Goal: Check status: Check status

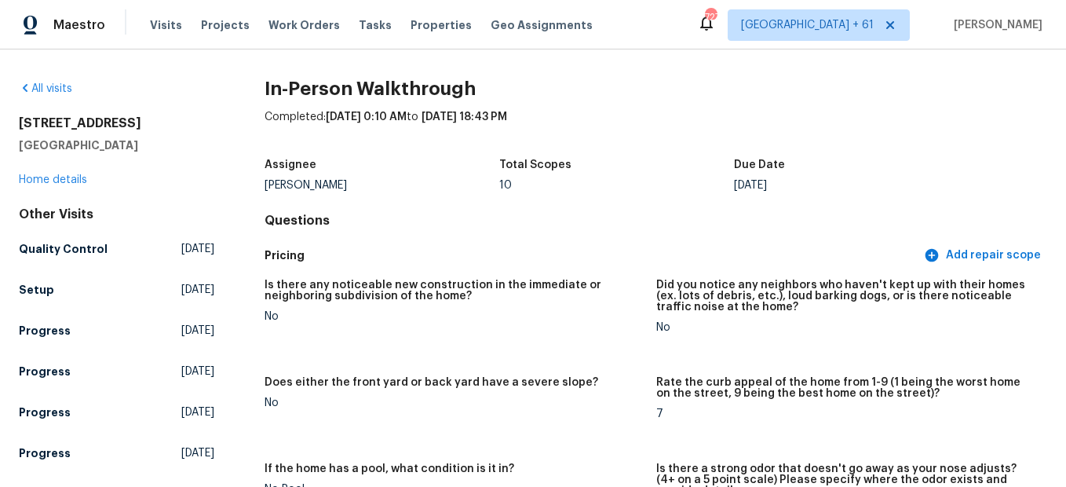
scroll to position [1884, 0]
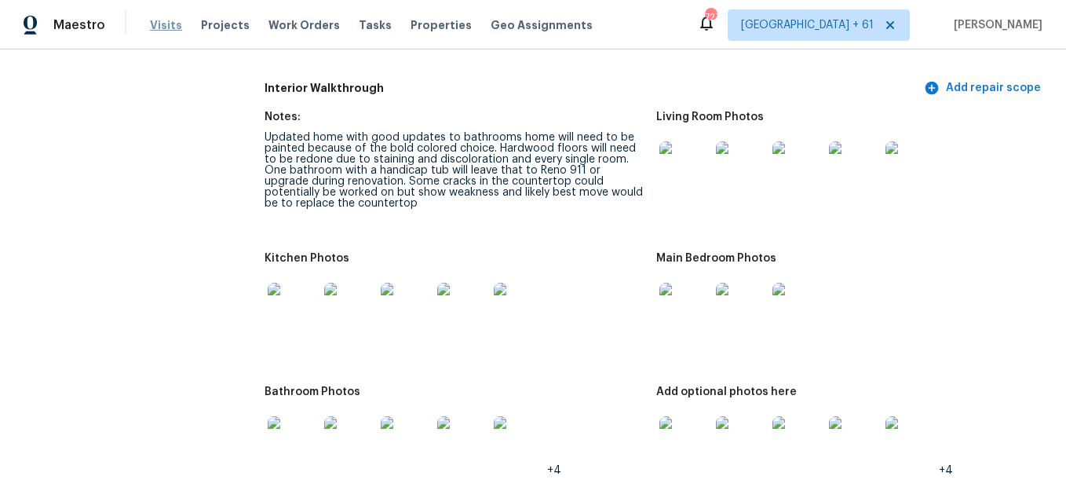
click at [167, 18] on span "Visits" at bounding box center [166, 25] width 32 height 16
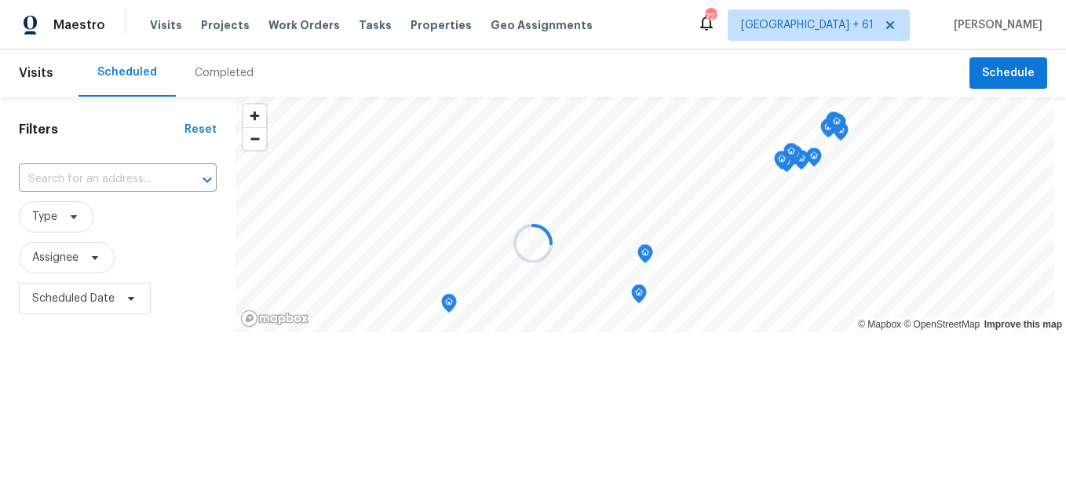
click at [209, 64] on div at bounding box center [533, 243] width 1066 height 487
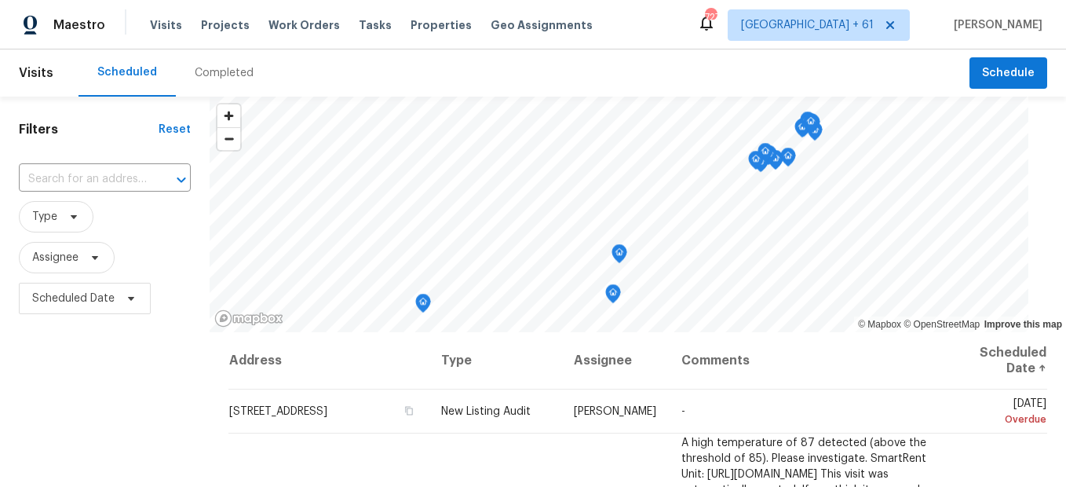
click at [209, 69] on div "Completed" at bounding box center [224, 73] width 59 height 16
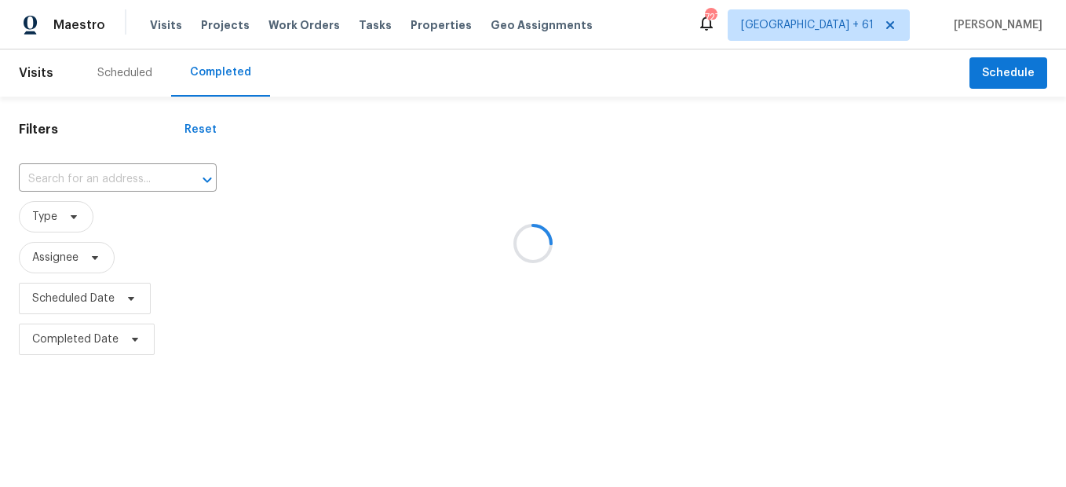
click at [96, 166] on div at bounding box center [533, 243] width 1066 height 487
click at [86, 172] on div at bounding box center [533, 243] width 1066 height 487
click at [82, 173] on div at bounding box center [533, 243] width 1066 height 487
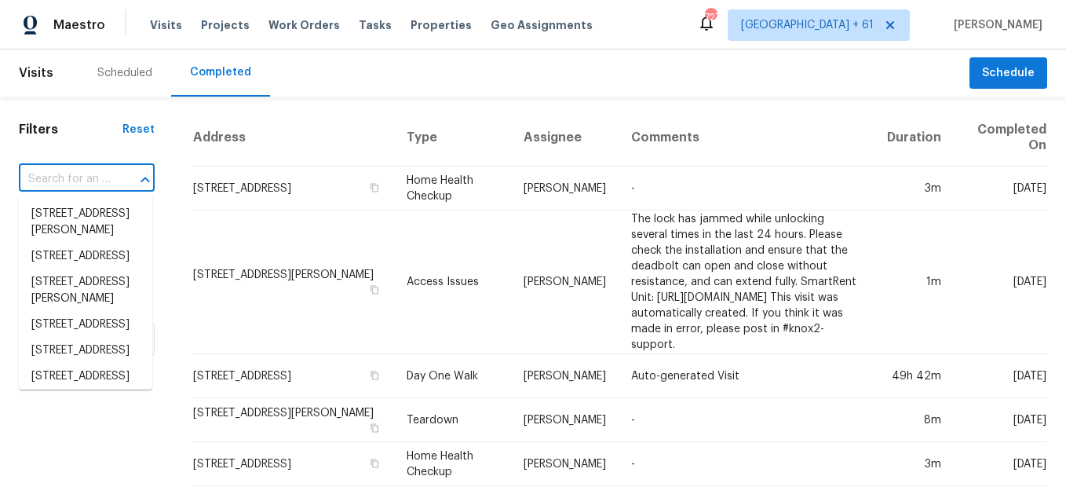
paste input "[STREET_ADDRESS][PERSON_NAME]"
type input "[STREET_ADDRESS][PERSON_NAME]"
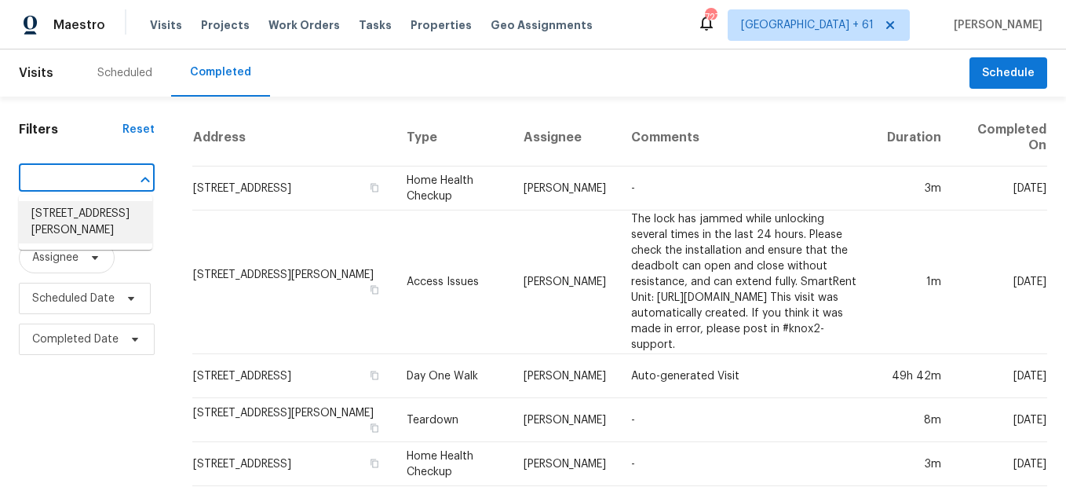
click at [69, 221] on li "[STREET_ADDRESS][PERSON_NAME]" at bounding box center [85, 222] width 133 height 42
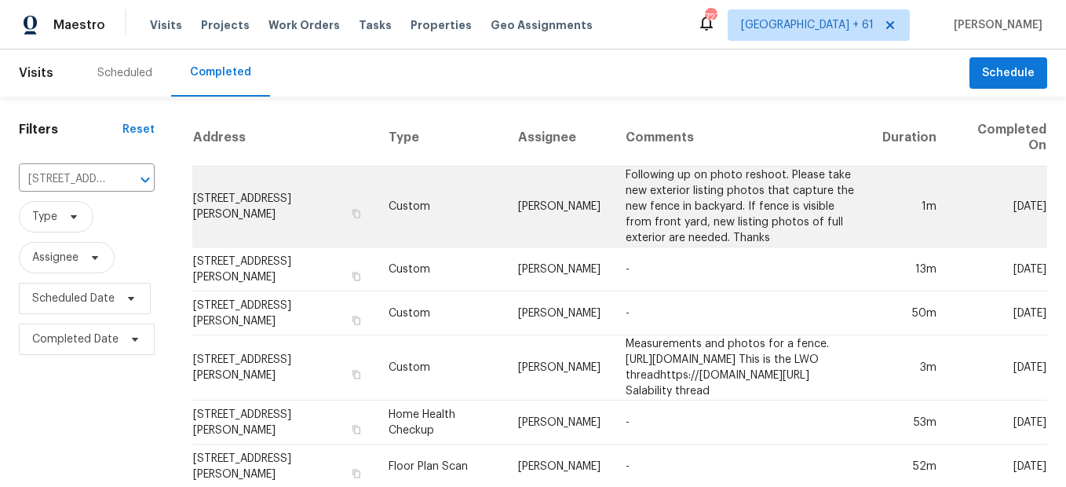
click at [376, 214] on td "Custom" at bounding box center [441, 206] width 130 height 81
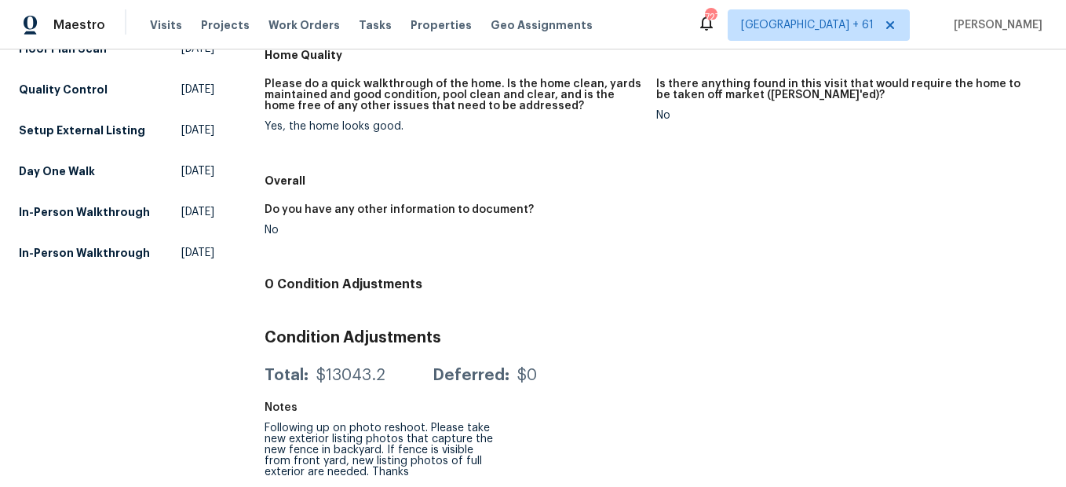
scroll to position [391, 0]
click at [61, 261] on h5 "In-Person Walkthrough" at bounding box center [84, 253] width 131 height 16
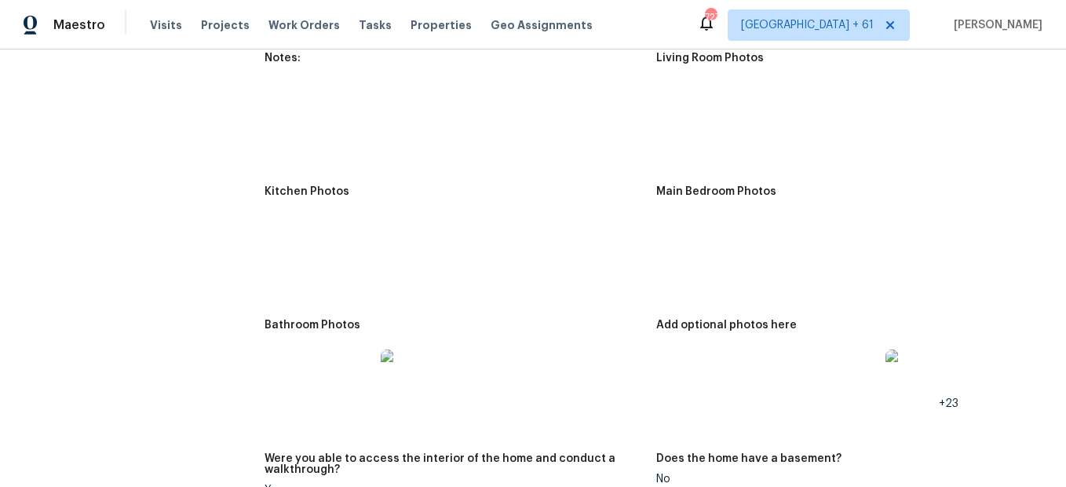
scroll to position [1727, 0]
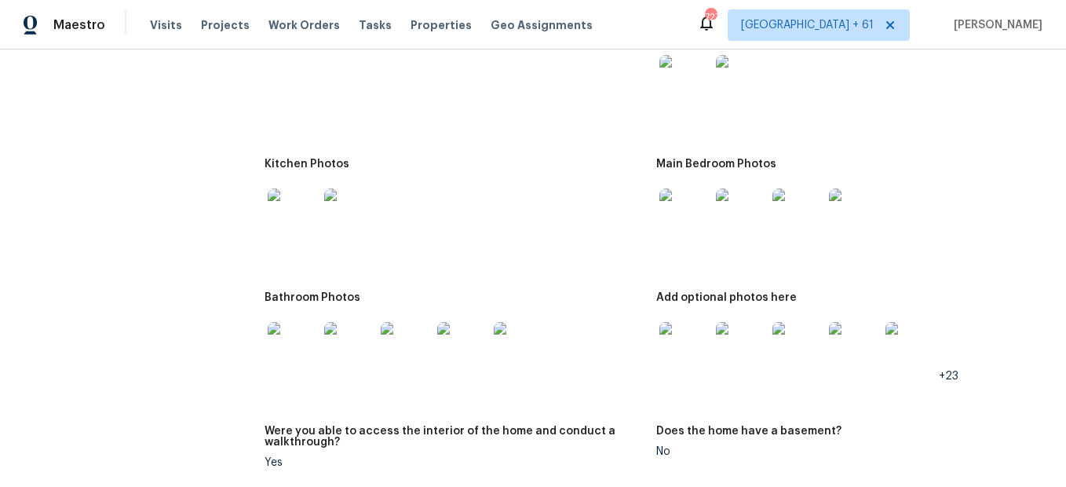
click at [680, 217] on img at bounding box center [684, 213] width 50 height 50
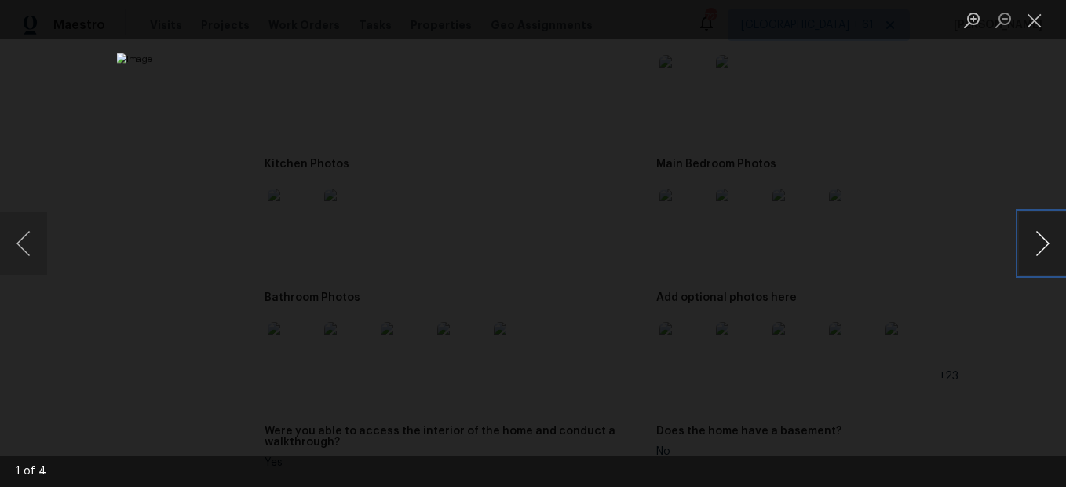
click at [1053, 254] on button "Next image" at bounding box center [1042, 243] width 47 height 63
click at [1053, 250] on button "Next image" at bounding box center [1042, 243] width 47 height 63
click at [1031, 243] on button "Next image" at bounding box center [1042, 243] width 47 height 63
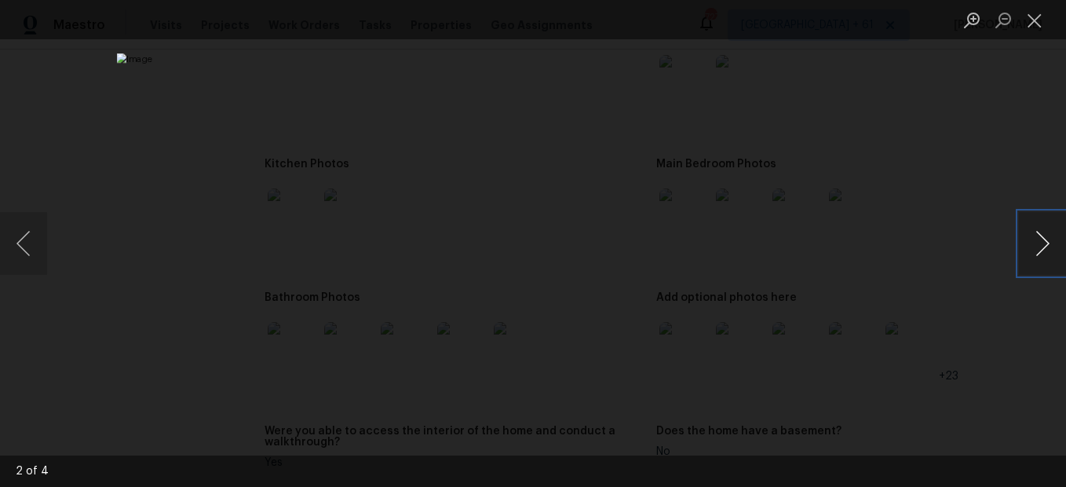
click at [1047, 241] on button "Next image" at bounding box center [1042, 243] width 47 height 63
